Goal: Browse casually: Explore the website without a specific task or goal

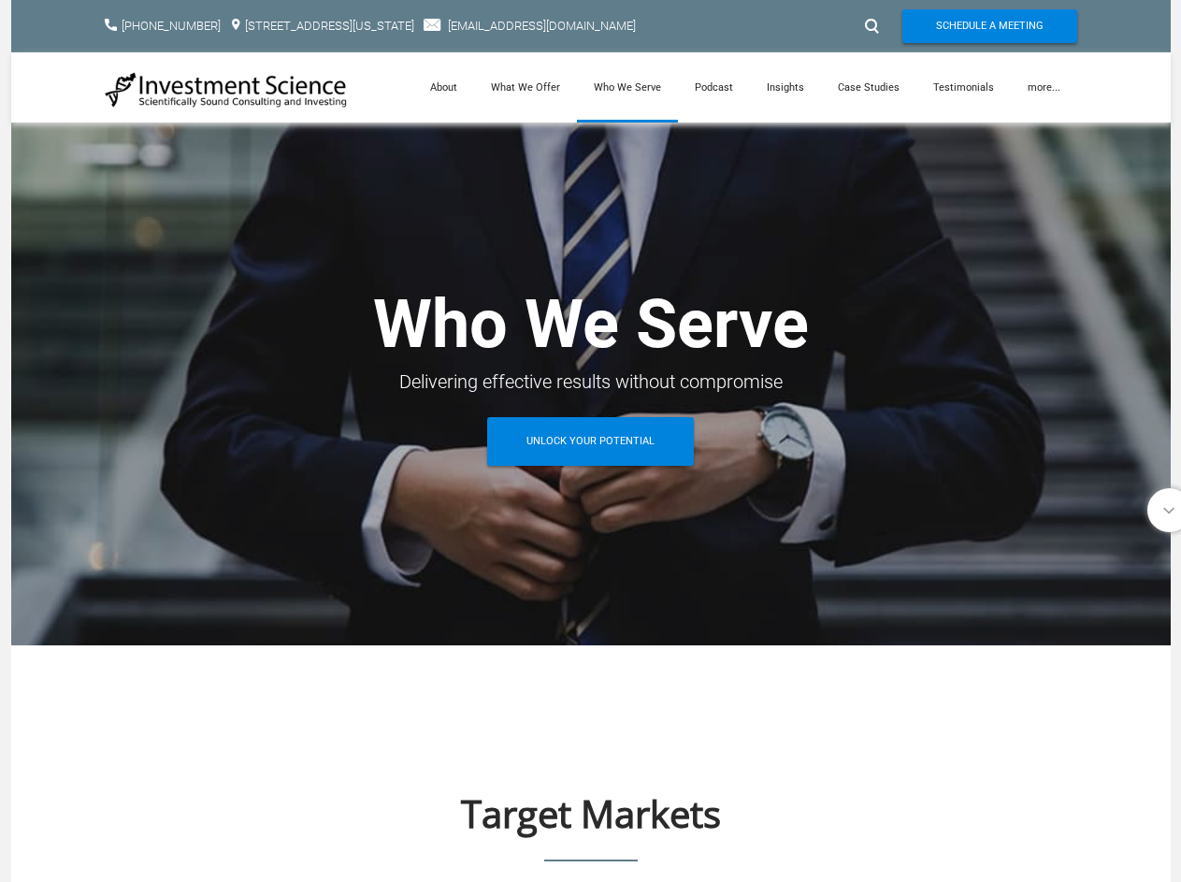
click at [870, 26] on div at bounding box center [869, 26] width 28 height 30
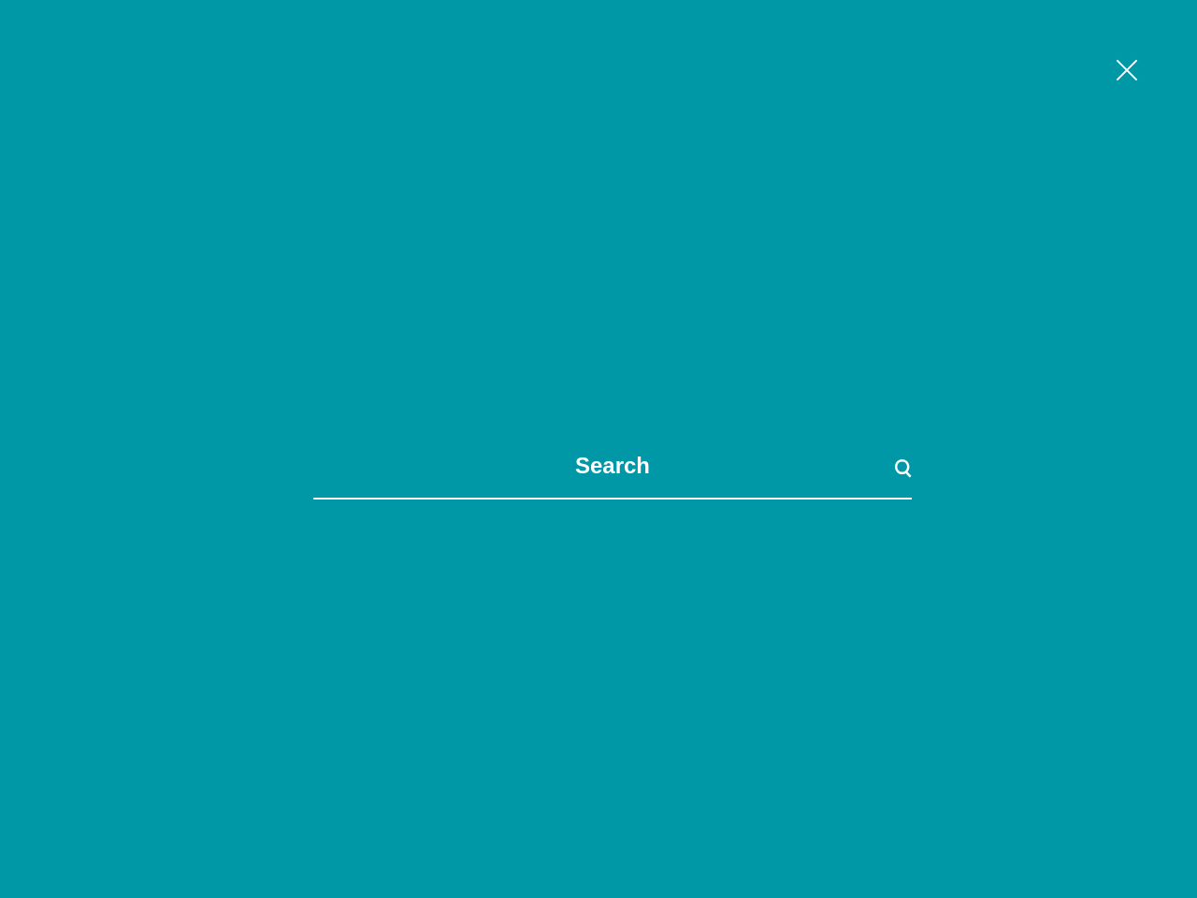
click at [1043, 87] on link "more..." at bounding box center [1051, 87] width 66 height 70
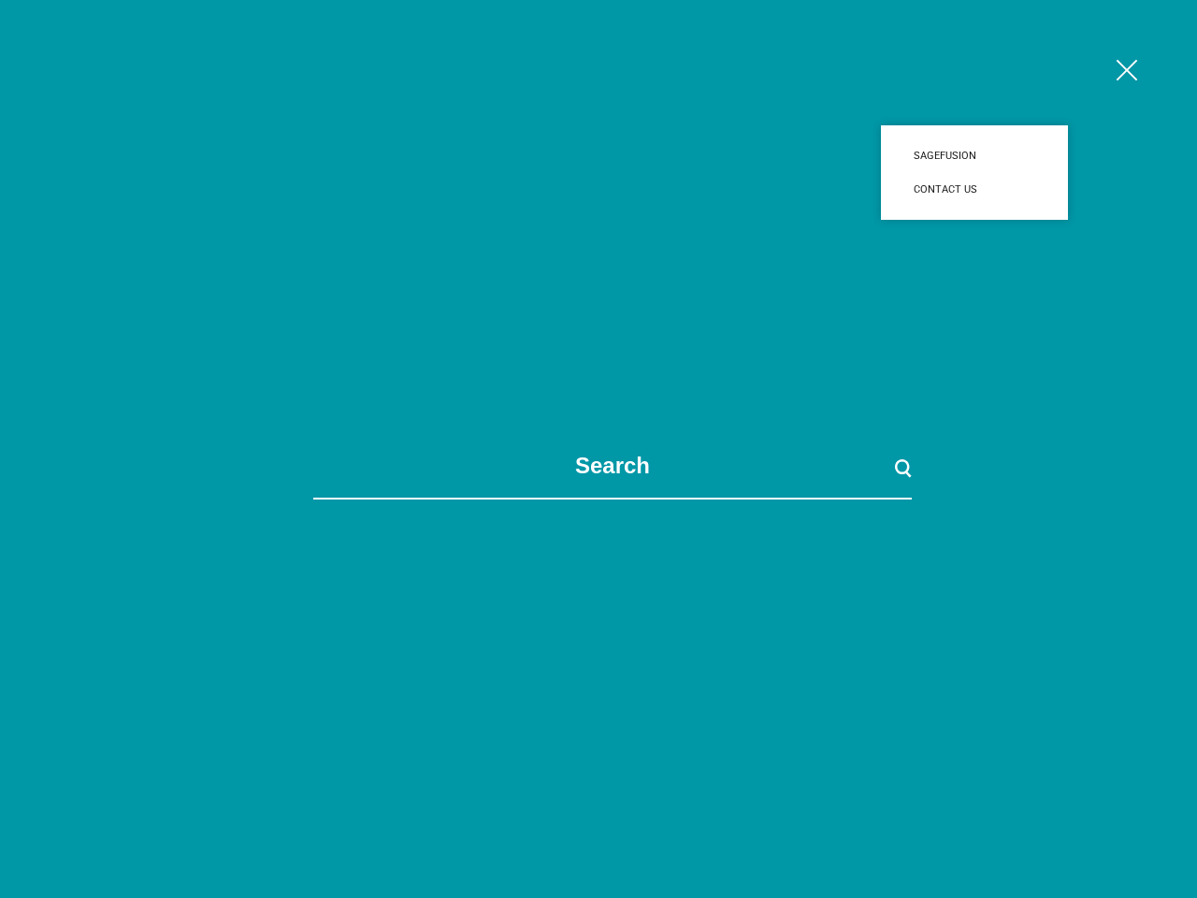
click at [1158, 510] on span at bounding box center [612, 449] width 1197 height 898
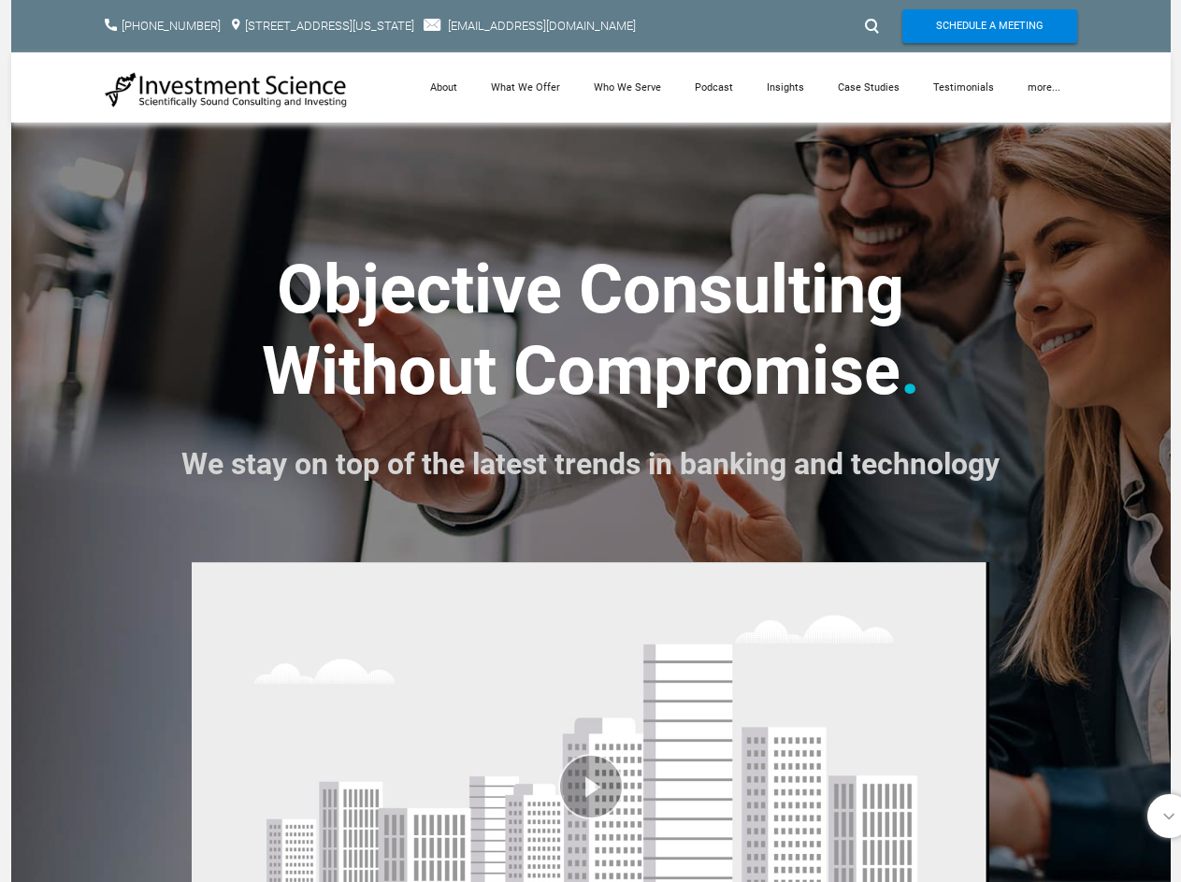
click at [590, 440] on strong ". We stay on top of the latest trends in banking and technology" at bounding box center [590, 411] width 818 height 160
click at [870, 26] on div at bounding box center [869, 26] width 28 height 30
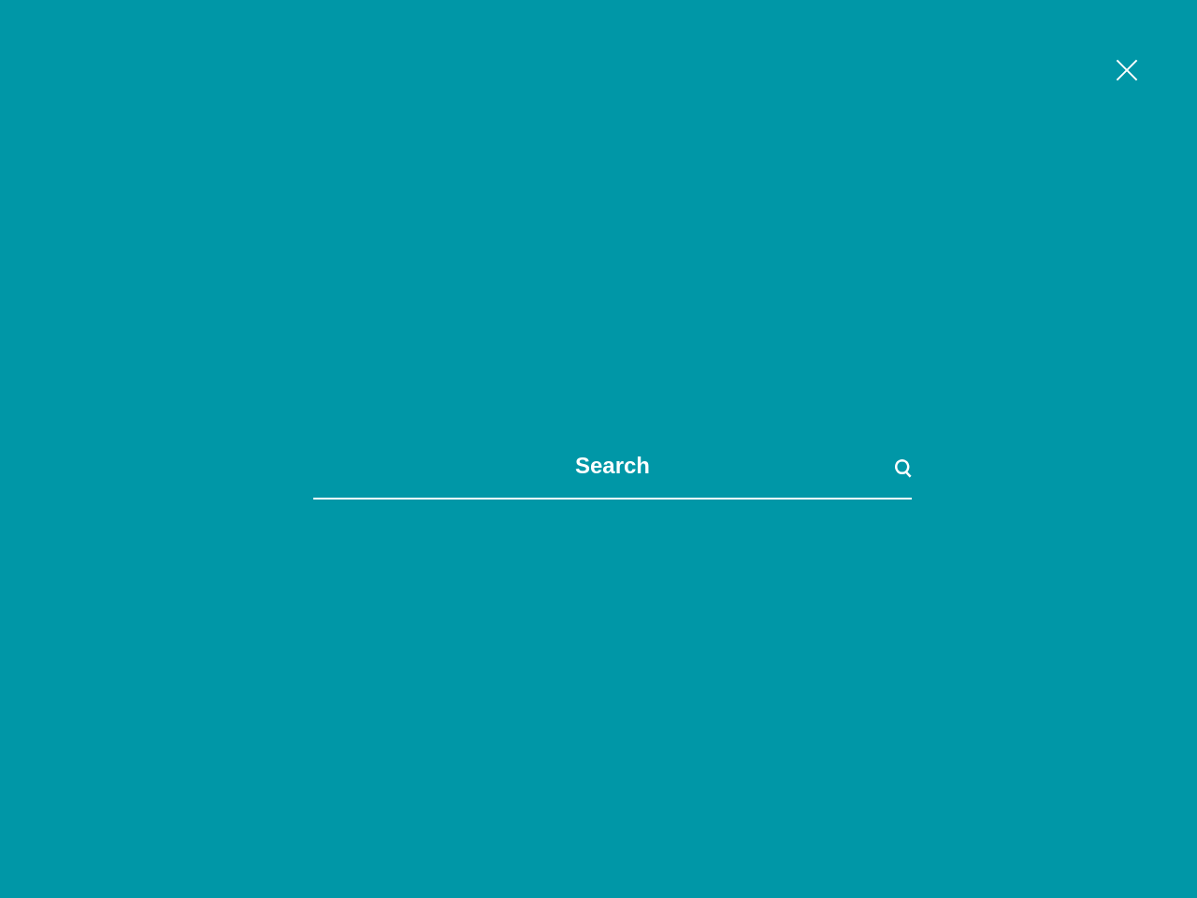
click at [1043, 87] on span at bounding box center [612, 449] width 1197 height 898
click at [590, 715] on span at bounding box center [612, 449] width 1197 height 898
click at [1158, 815] on span at bounding box center [612, 449] width 1197 height 898
